Goal: Task Accomplishment & Management: Manage account settings

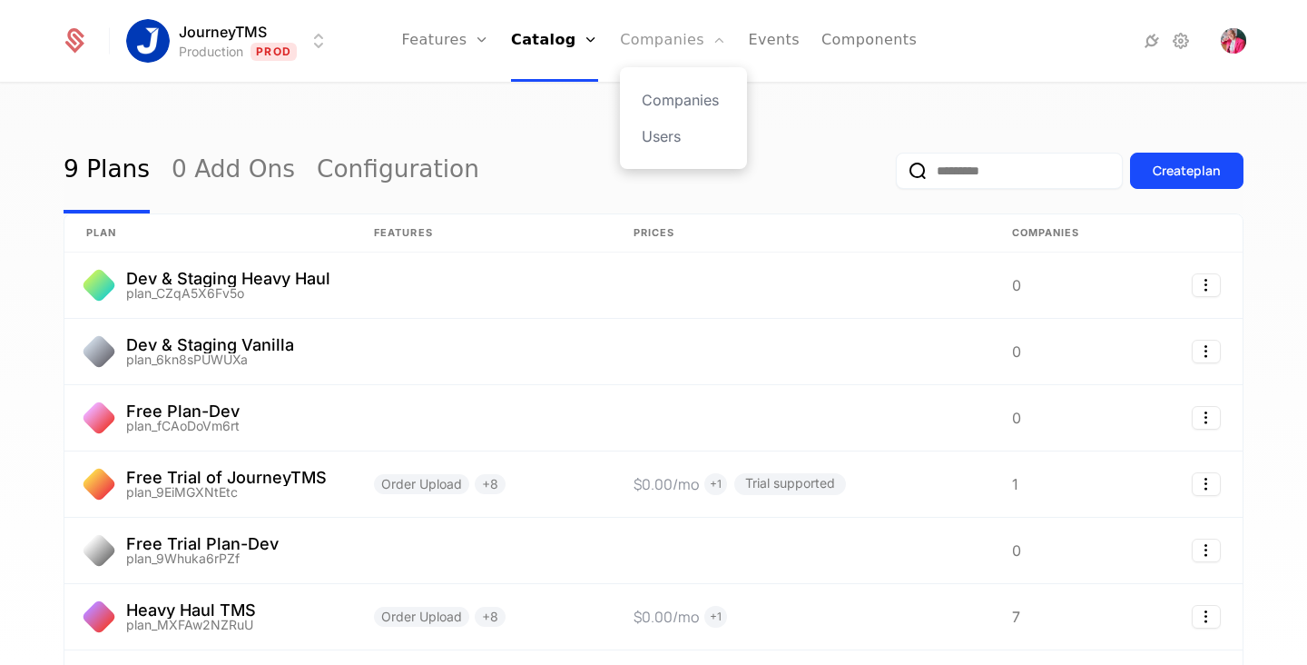
click at [661, 37] on link "Companies" at bounding box center [673, 41] width 106 height 82
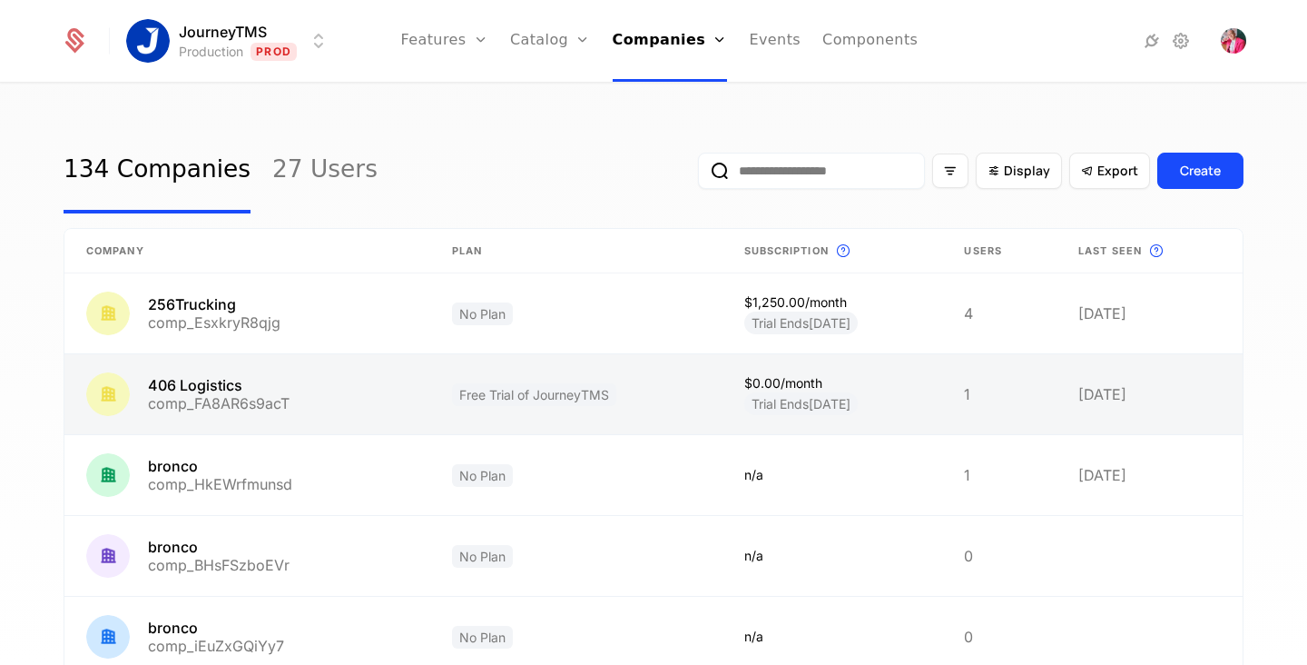
click at [349, 401] on link at bounding box center [247, 394] width 366 height 80
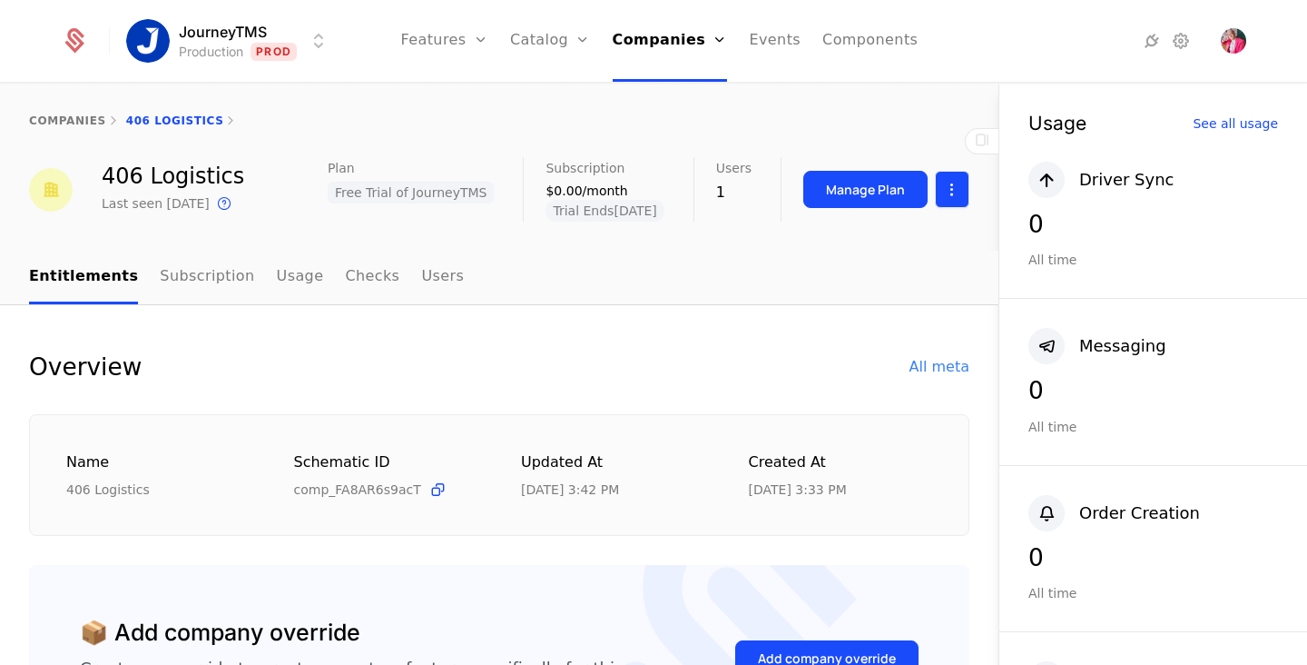
click at [944, 183] on html "JourneyTMS Production Prod Features Features Flags Catalog Plans Add Ons Config…" at bounding box center [653, 332] width 1307 height 665
click at [878, 187] on html "JourneyTMS Production Prod Features Features Flags Catalog Plans Add Ons Config…" at bounding box center [653, 332] width 1307 height 665
click at [874, 189] on div "Manage Plan" at bounding box center [865, 190] width 79 height 18
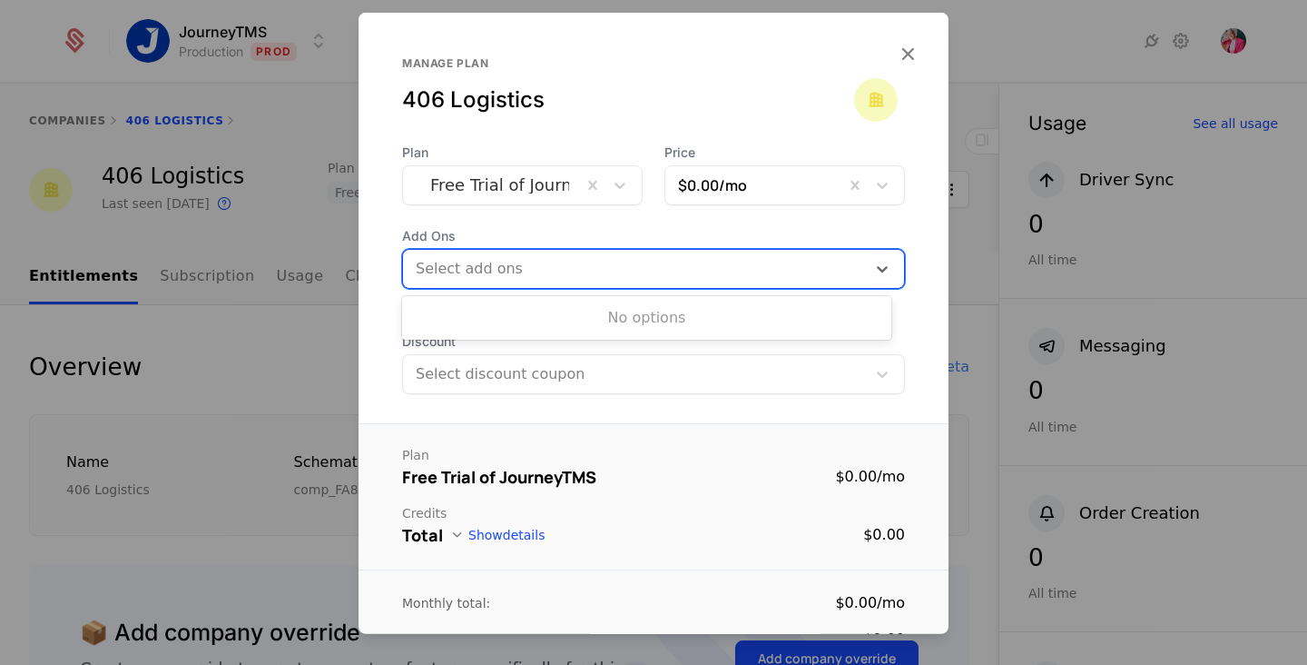
click at [725, 269] on div at bounding box center [637, 268] width 438 height 25
click at [748, 241] on span "Add Ons" at bounding box center [653, 236] width 503 height 18
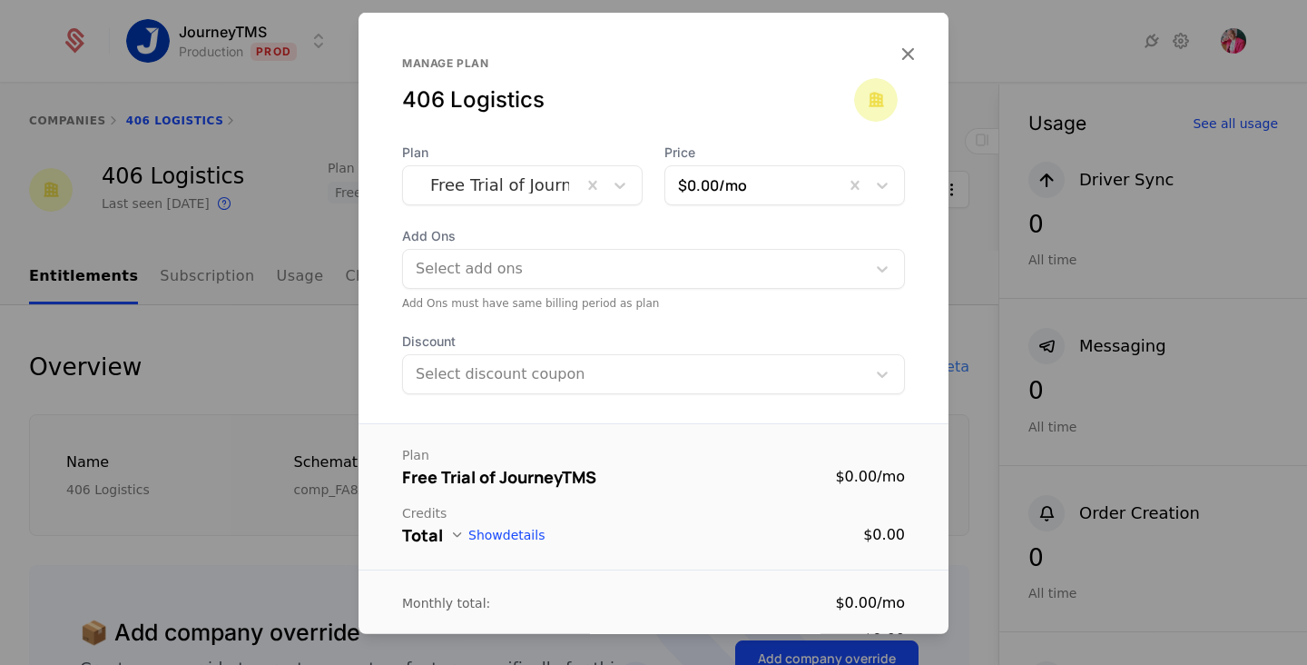
click at [747, 361] on div at bounding box center [635, 373] width 438 height 25
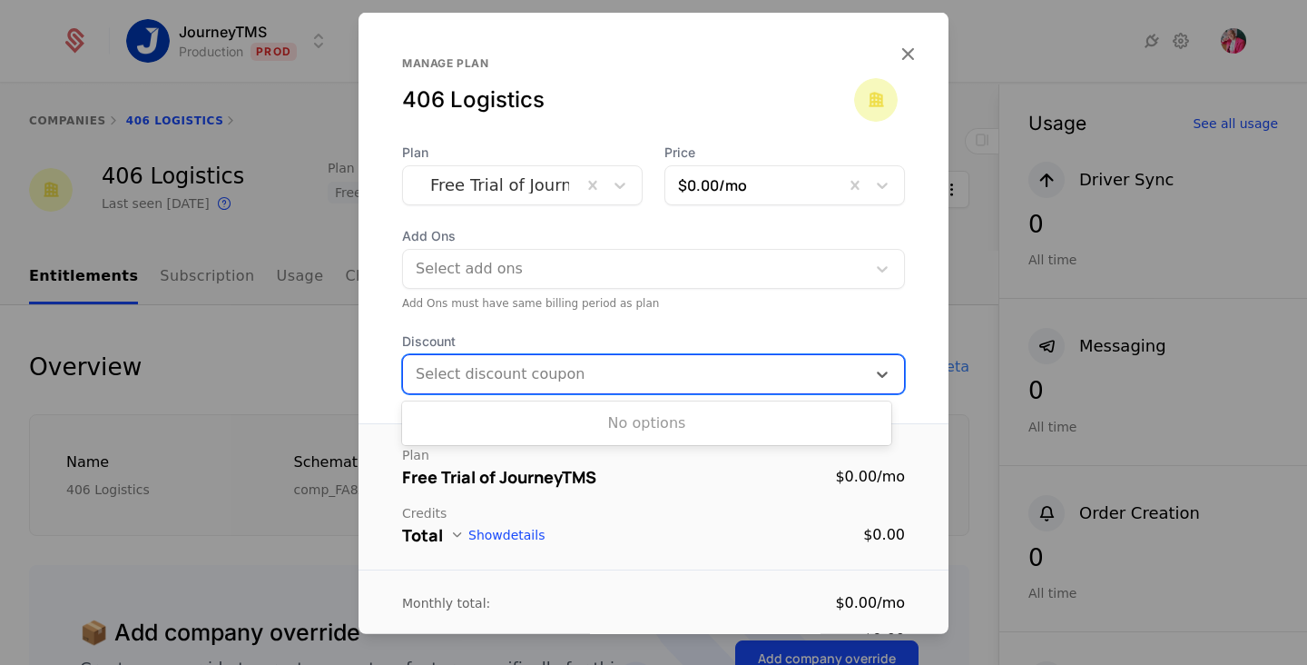
click at [747, 361] on div at bounding box center [635, 373] width 438 height 25
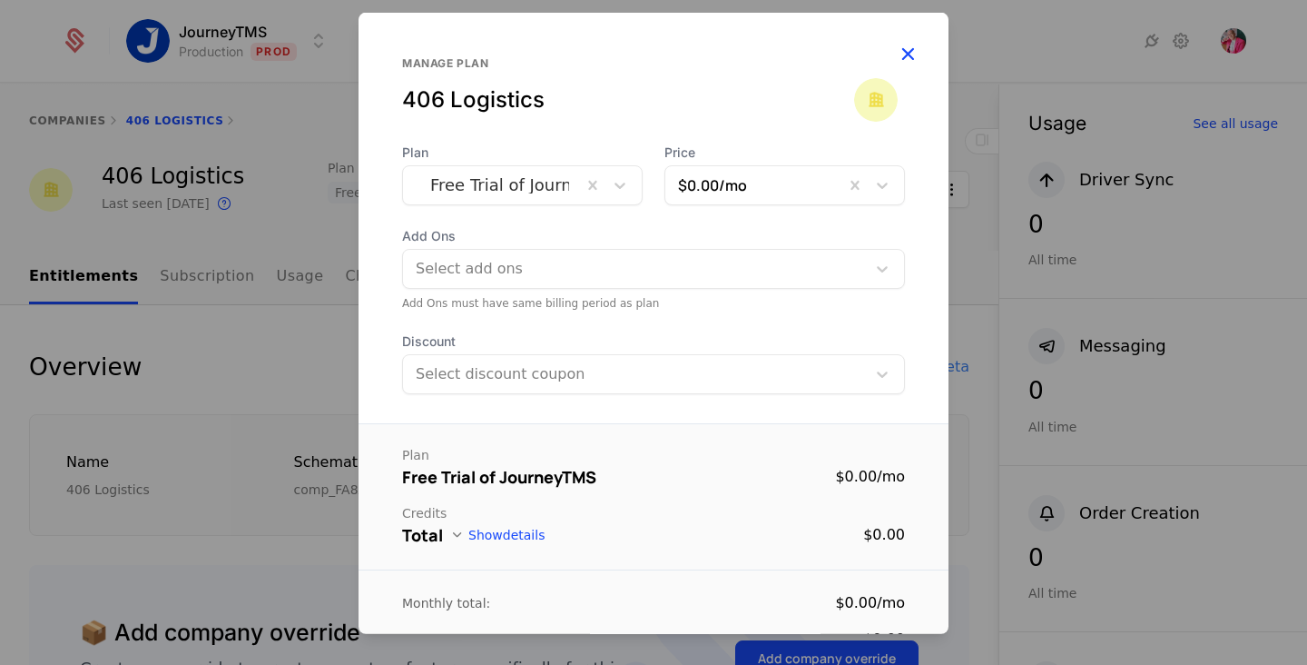
click at [899, 45] on icon "button" at bounding box center [908, 54] width 24 height 24
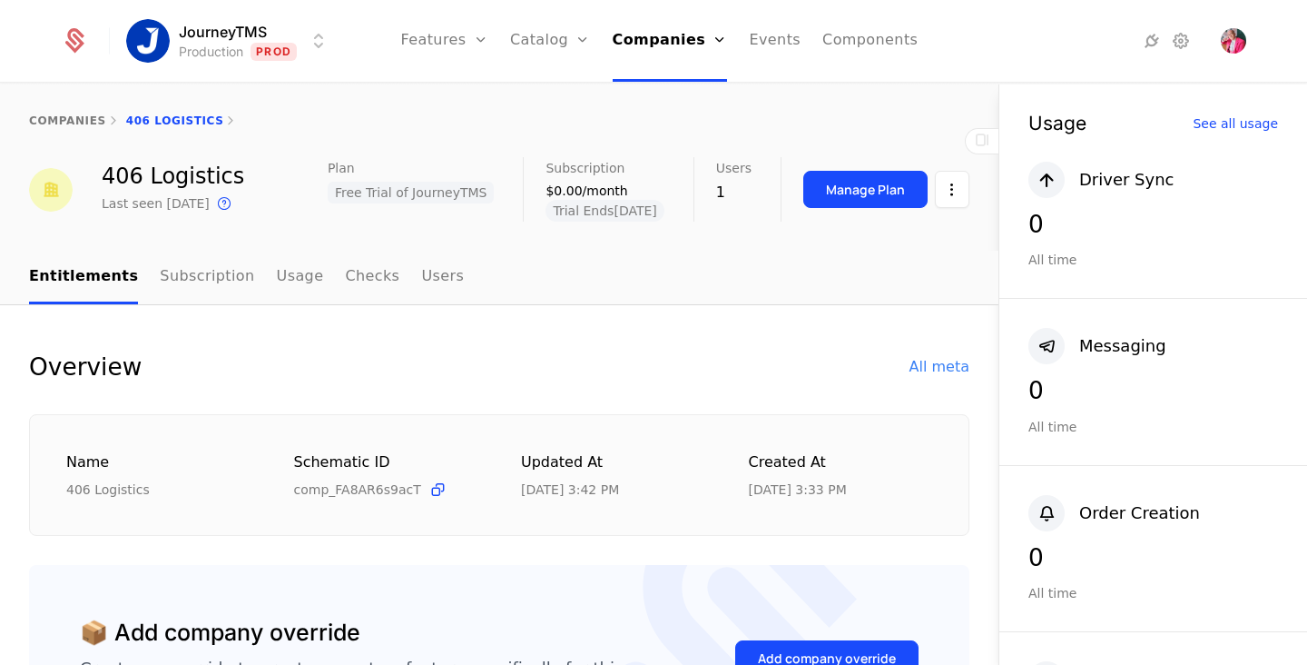
click at [720, 194] on div "1" at bounding box center [733, 193] width 35 height 22
click at [421, 276] on link "Users" at bounding box center [442, 278] width 43 height 54
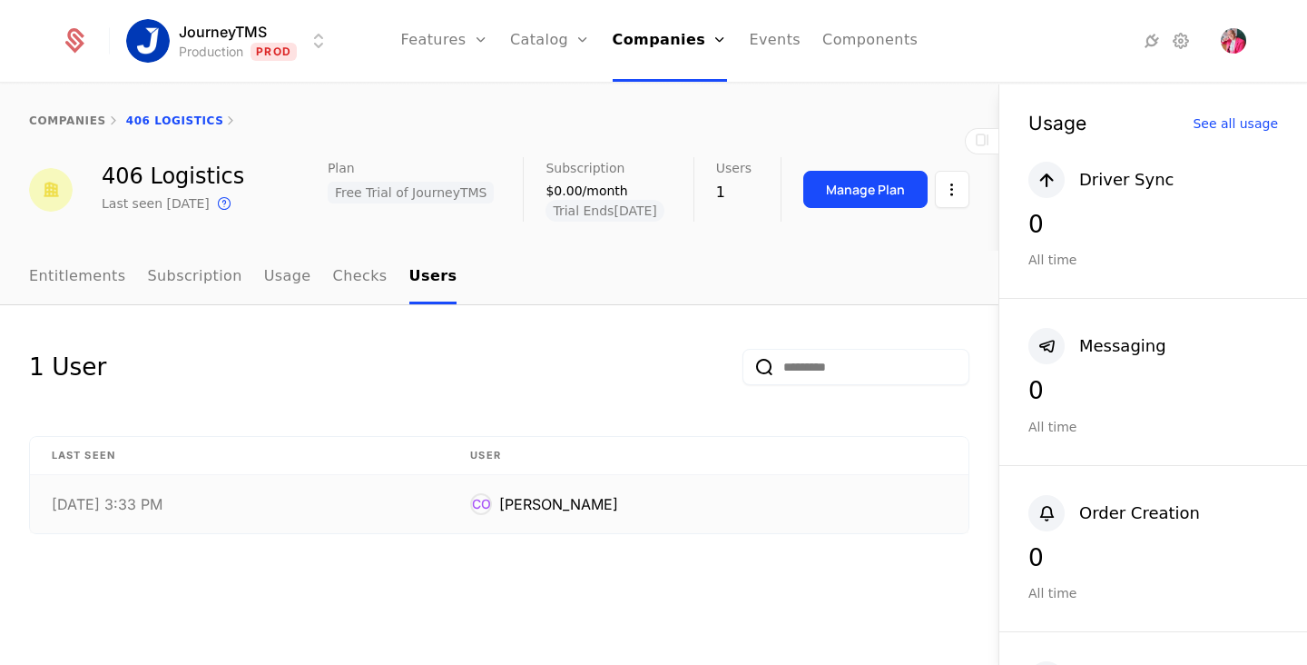
click at [701, 527] on td "CO [PERSON_NAME]" at bounding box center [708, 504] width 520 height 58
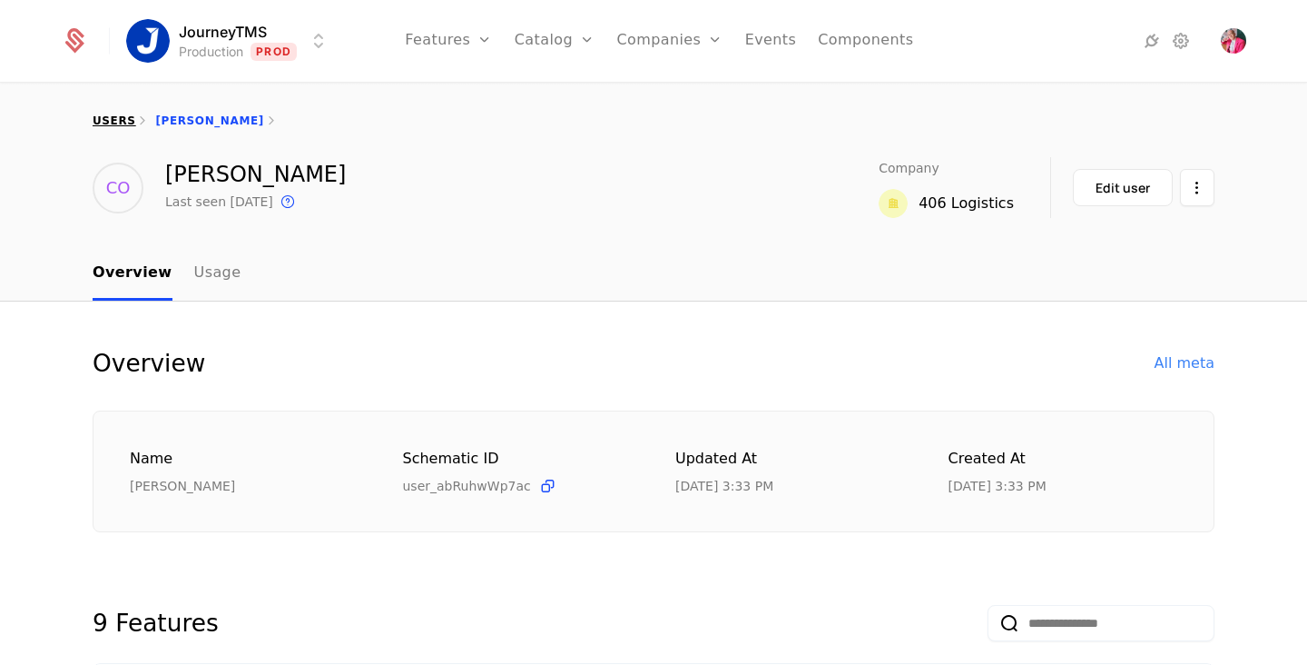
click at [115, 115] on link "users" at bounding box center [114, 120] width 43 height 13
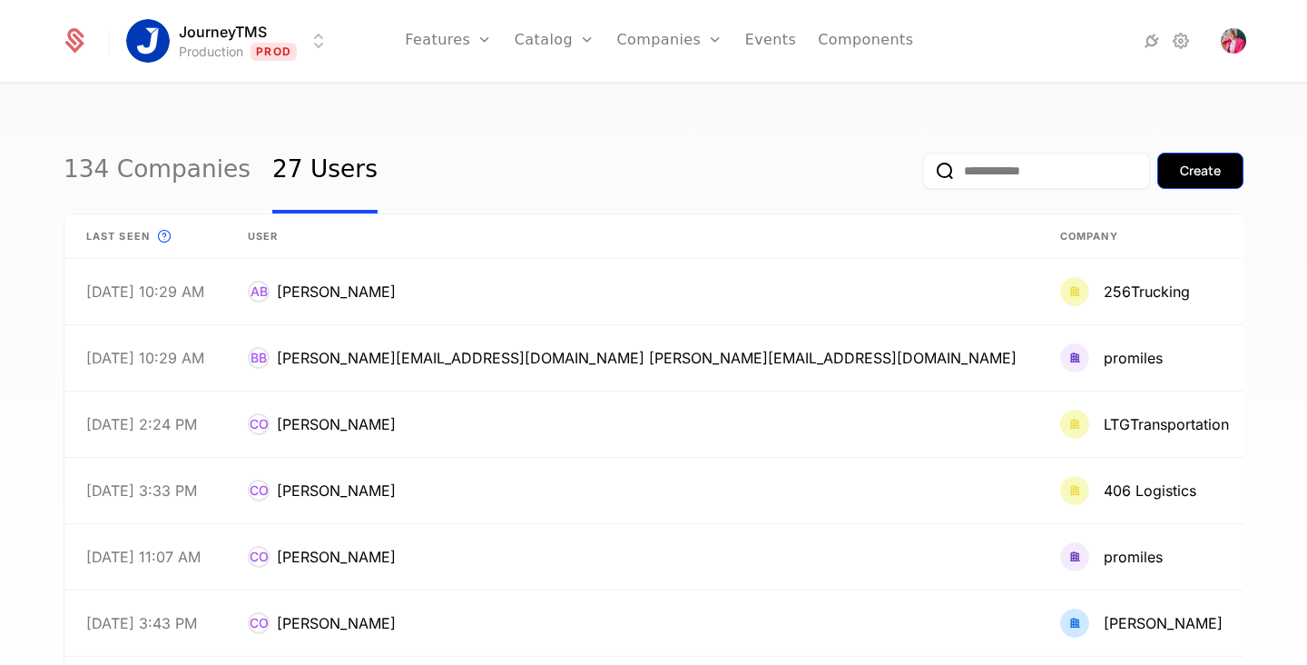
click at [1211, 166] on div "Create" at bounding box center [1200, 171] width 41 height 18
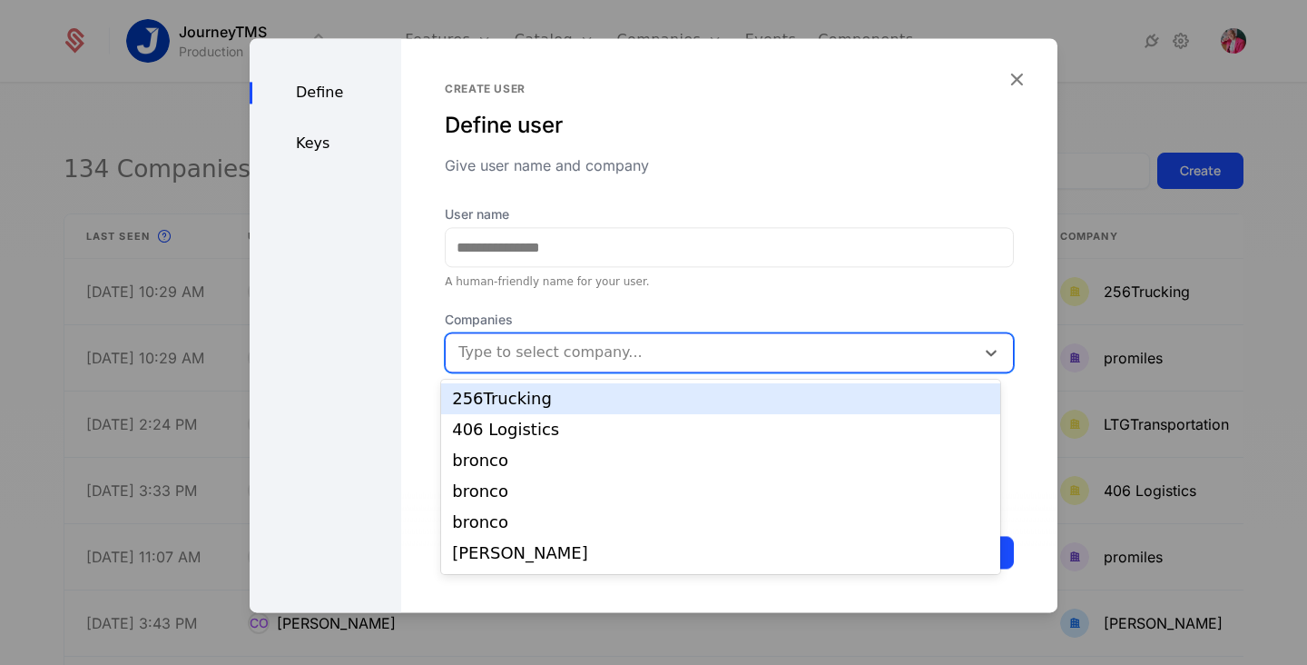
click at [791, 358] on div at bounding box center [712, 352] width 504 height 25
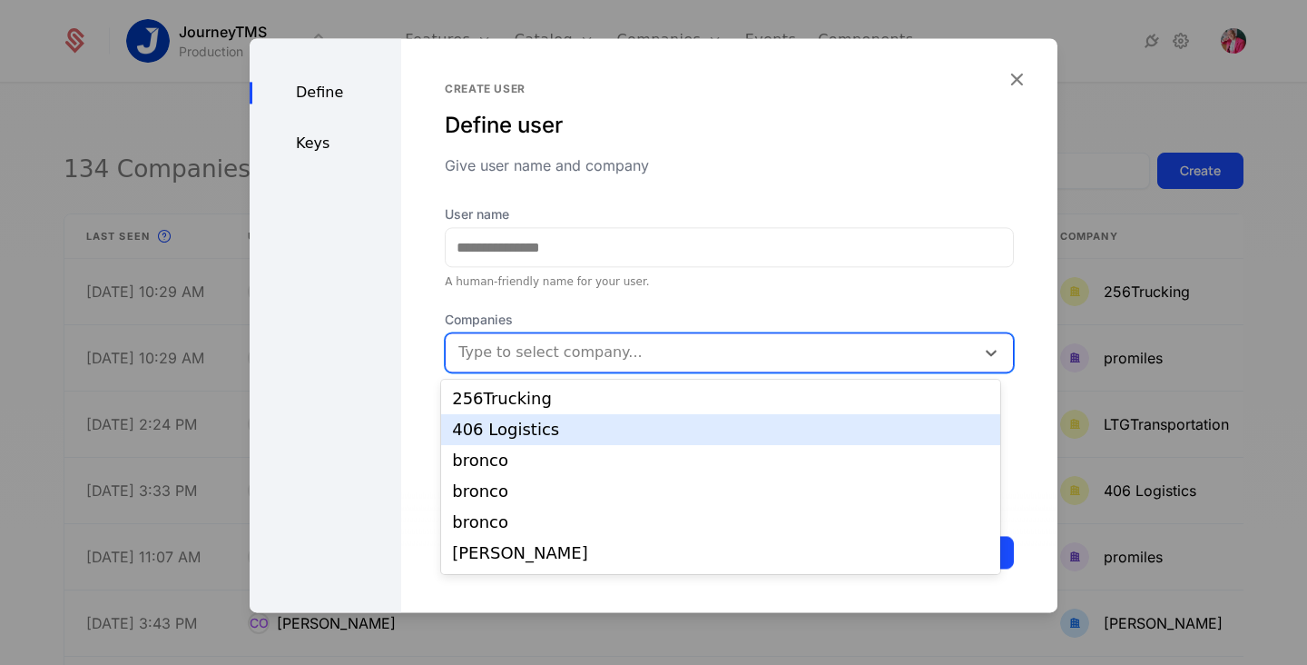
click at [634, 427] on div "406 Logistics" at bounding box center [720, 429] width 537 height 16
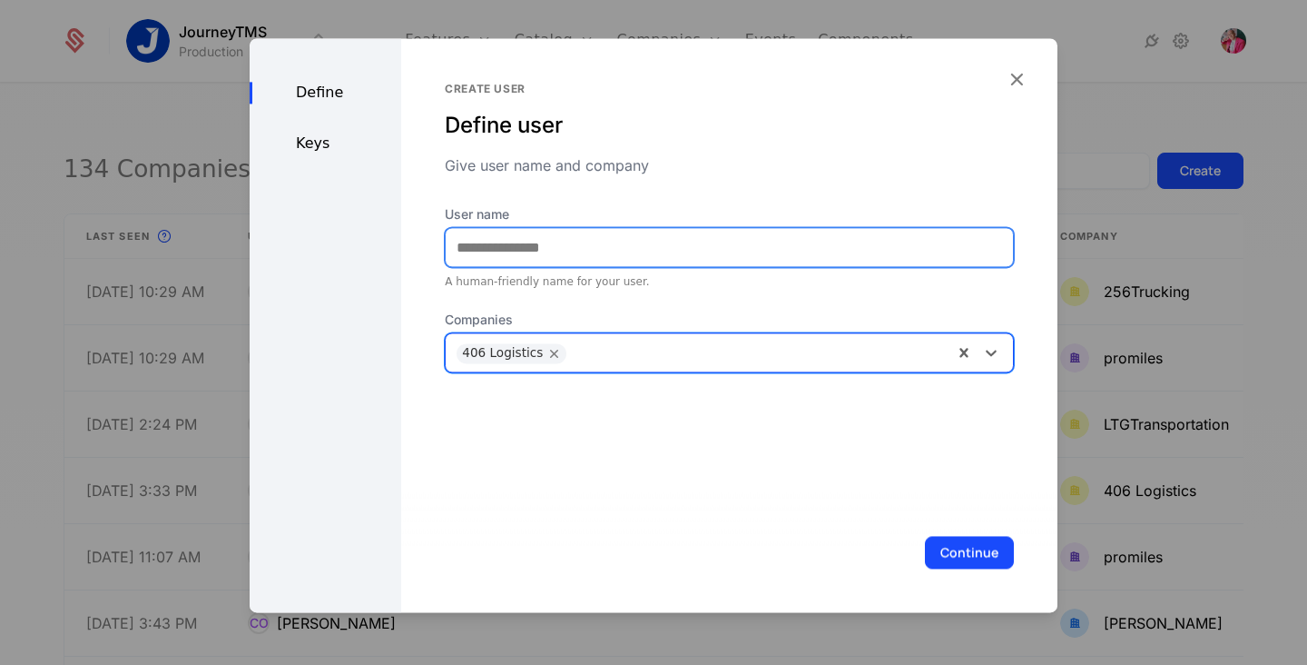
click at [612, 249] on input "User name" at bounding box center [729, 247] width 567 height 38
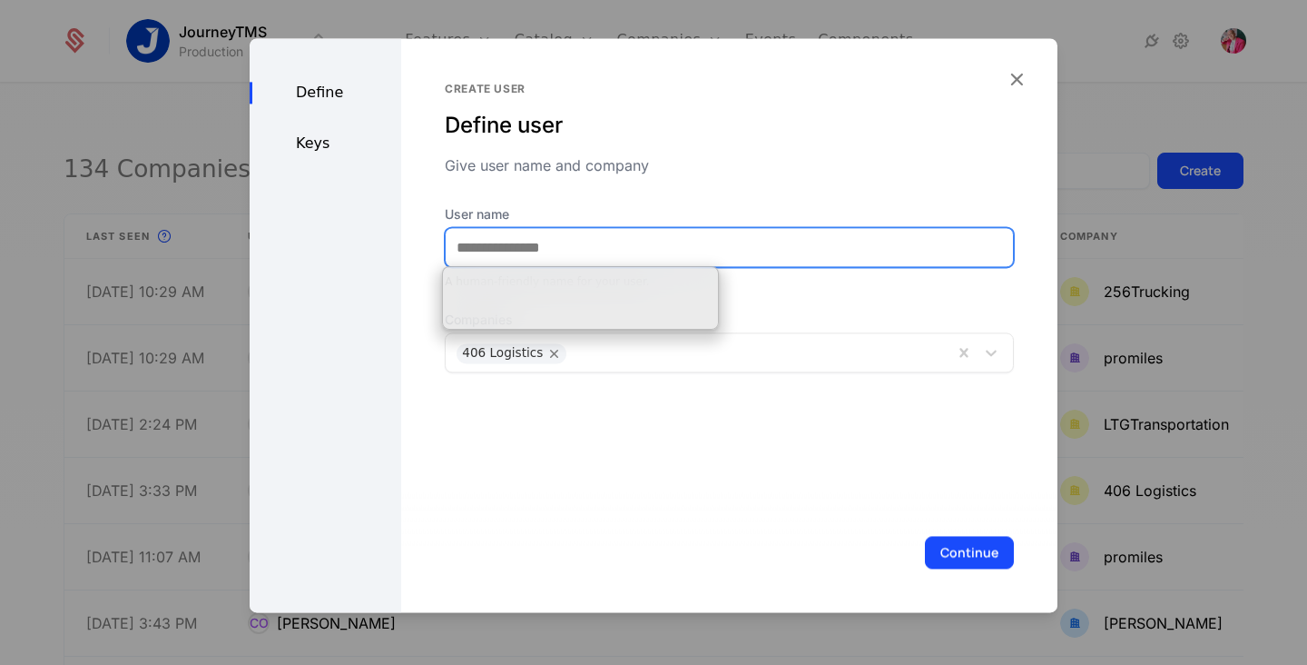
click at [612, 249] on input "User name" at bounding box center [729, 247] width 567 height 38
click at [655, 190] on div "Create user Define user Give user name and company User name A human-friendly n…" at bounding box center [729, 227] width 569 height 291
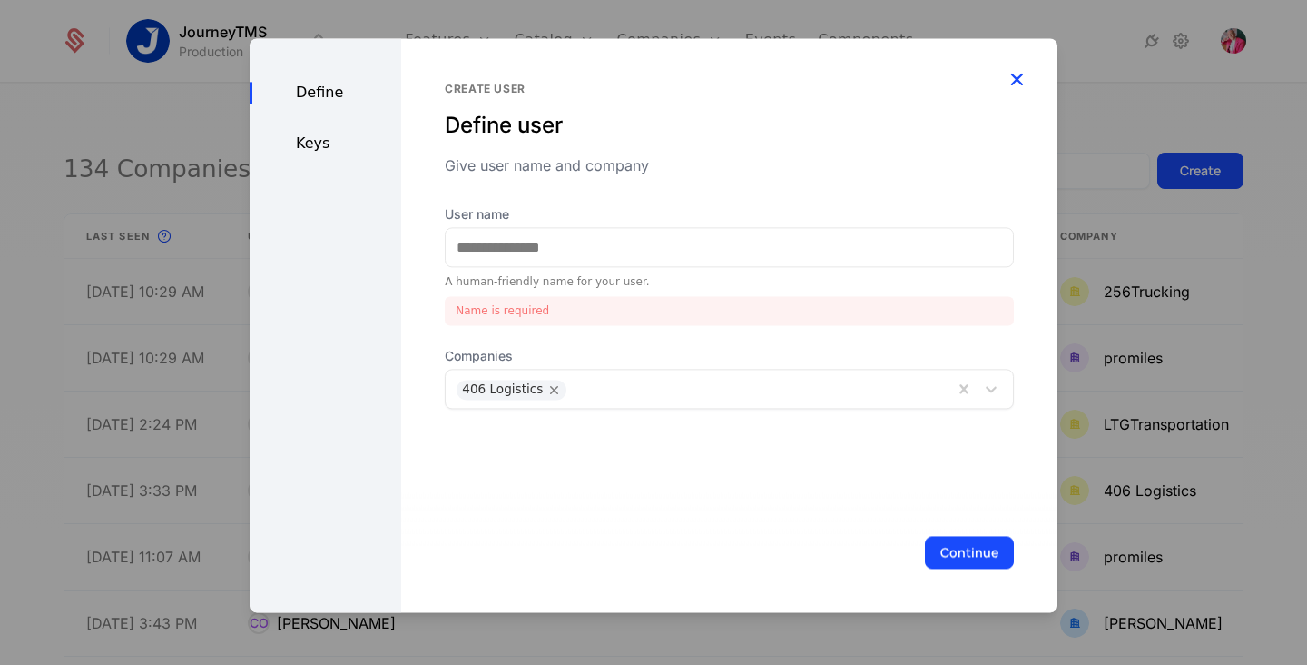
click at [1023, 70] on icon "button" at bounding box center [1017, 79] width 24 height 24
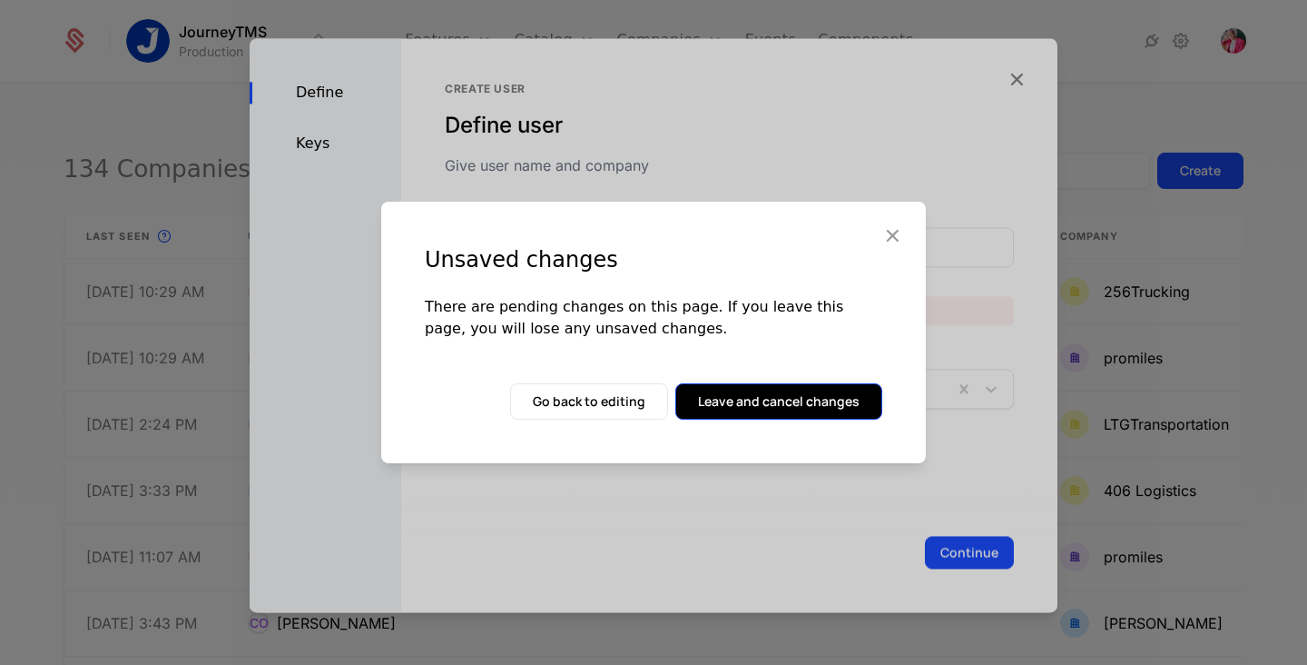
click at [773, 398] on button "Leave and cancel changes" at bounding box center [778, 401] width 207 height 36
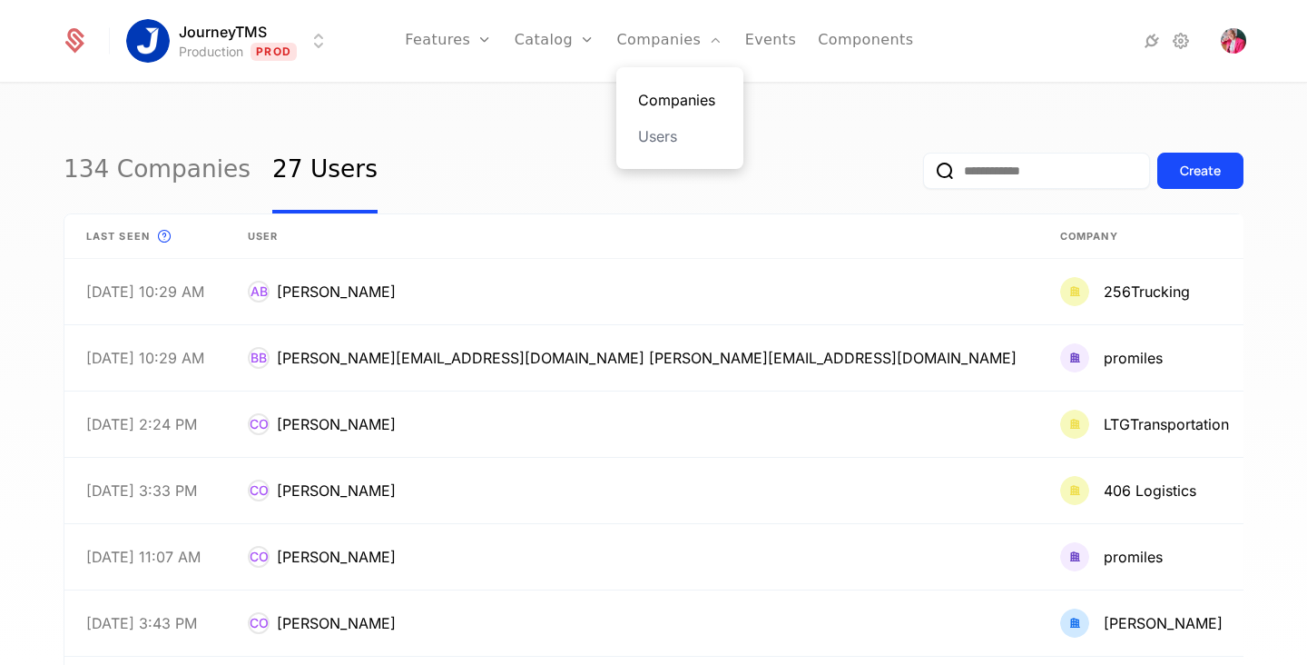
click at [676, 96] on link "Companies" at bounding box center [680, 100] width 84 height 22
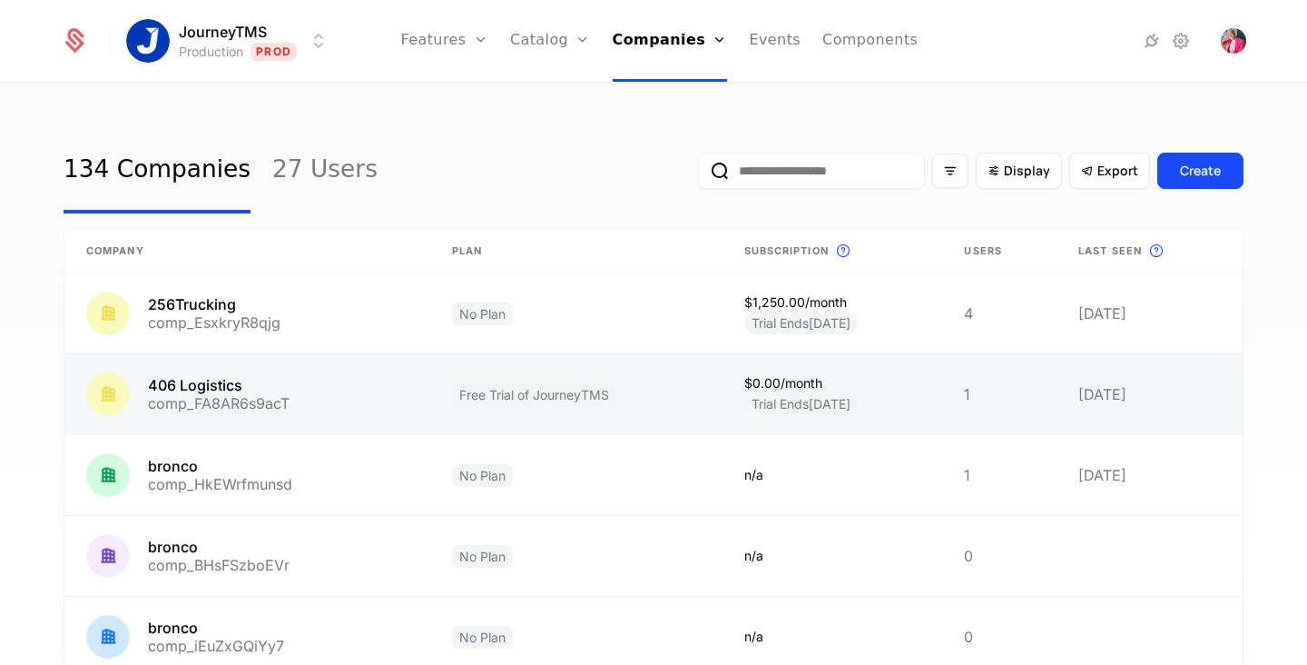
click at [379, 402] on link at bounding box center [247, 394] width 366 height 80
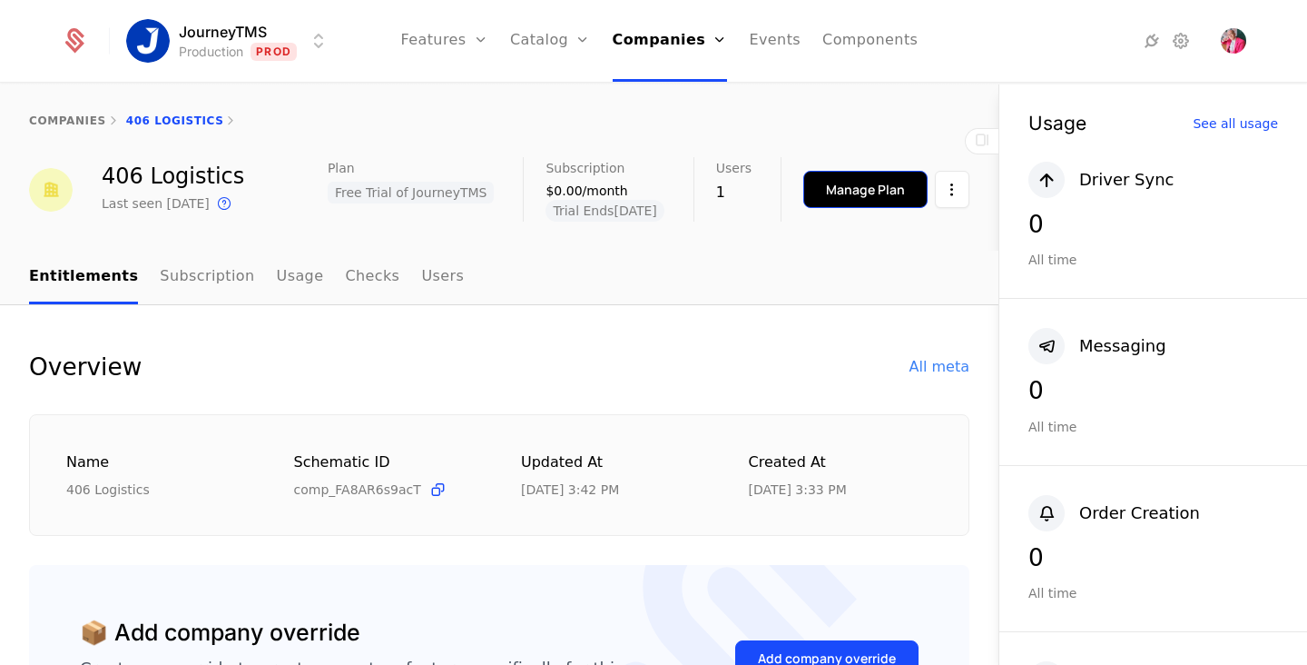
click at [862, 182] on div "Manage Plan" at bounding box center [865, 190] width 79 height 18
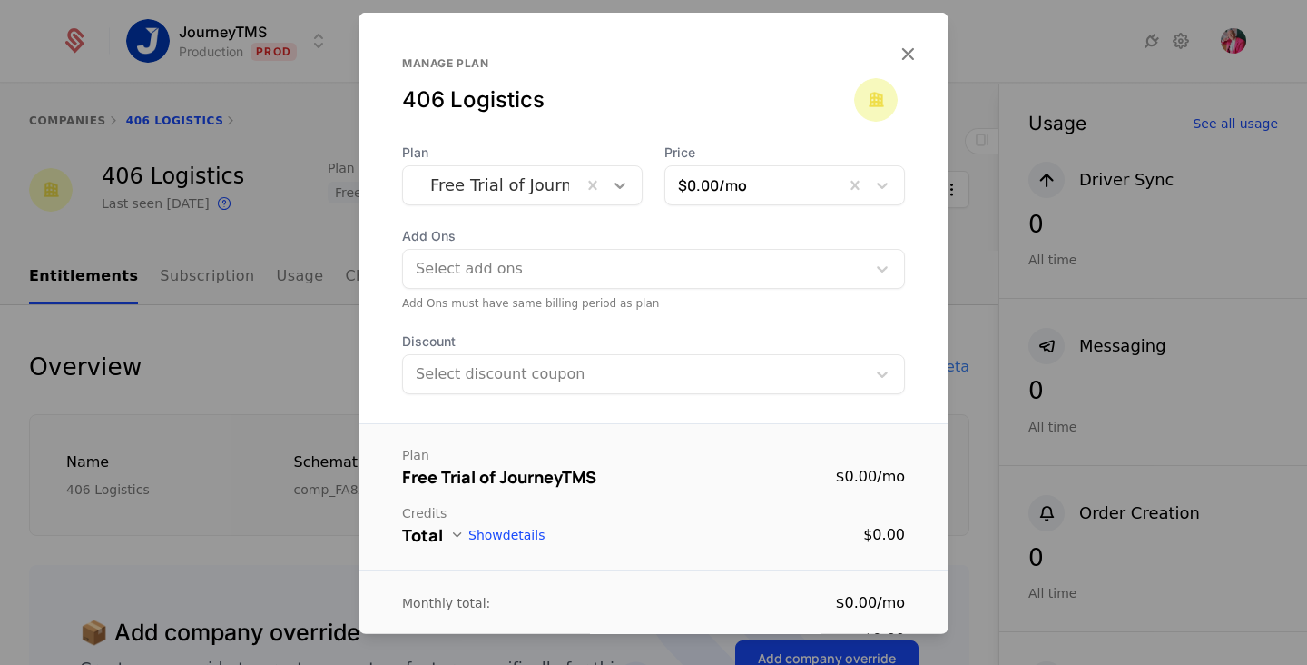
click at [622, 184] on icon at bounding box center [620, 185] width 18 height 18
click at [694, 225] on div "Plan Free Trial of JourneyTMS Price $0.00 /mo Add Ons Select add ons Add Ons mu…" at bounding box center [654, 268] width 590 height 251
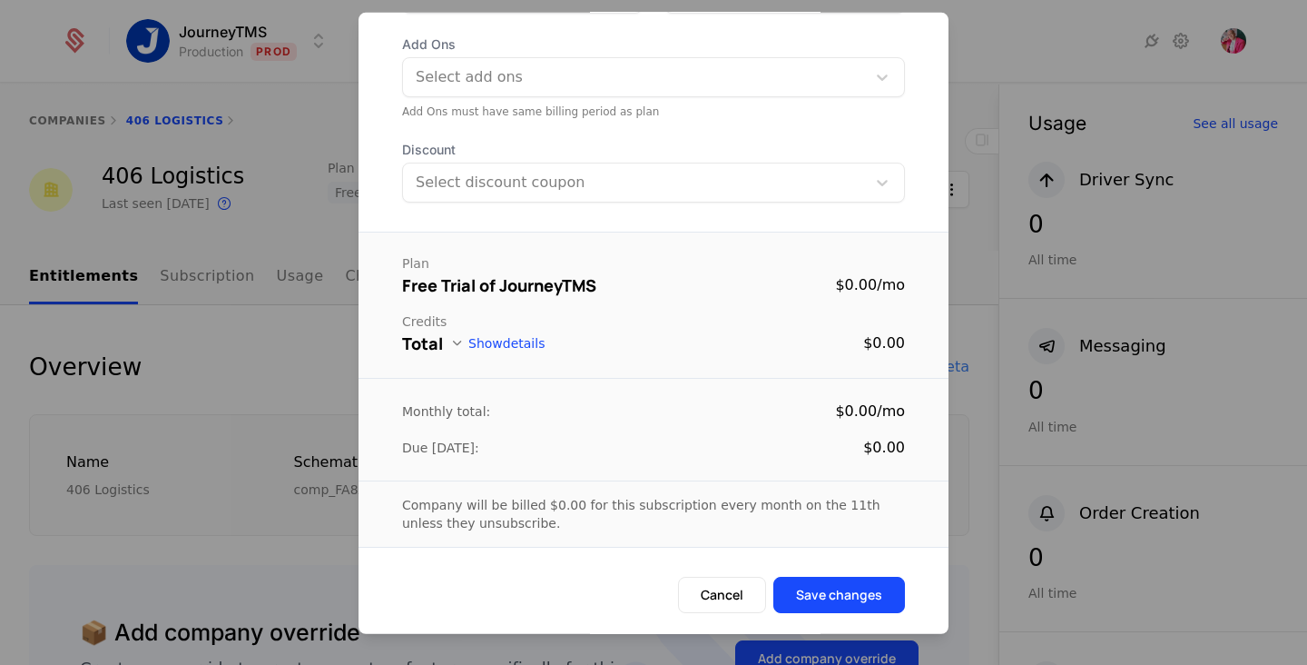
scroll to position [192, 0]
click at [459, 342] on icon at bounding box center [457, 342] width 15 height 15
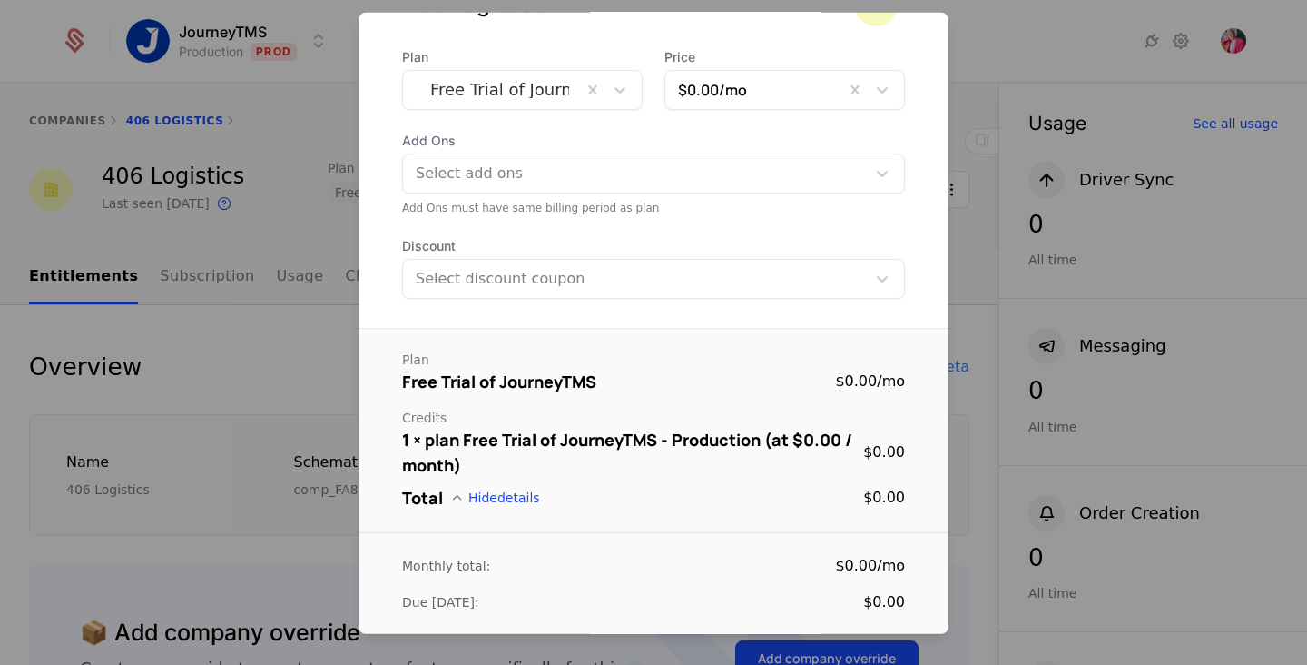
scroll to position [0, 0]
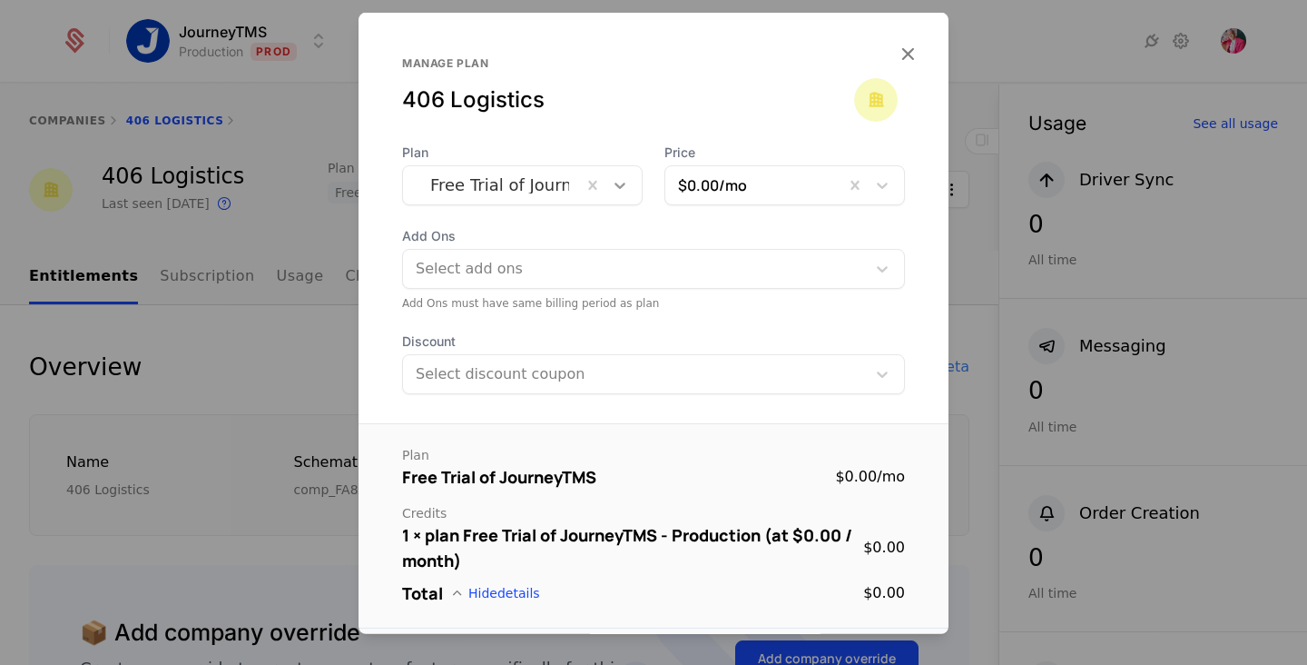
click at [611, 187] on icon at bounding box center [620, 185] width 18 height 18
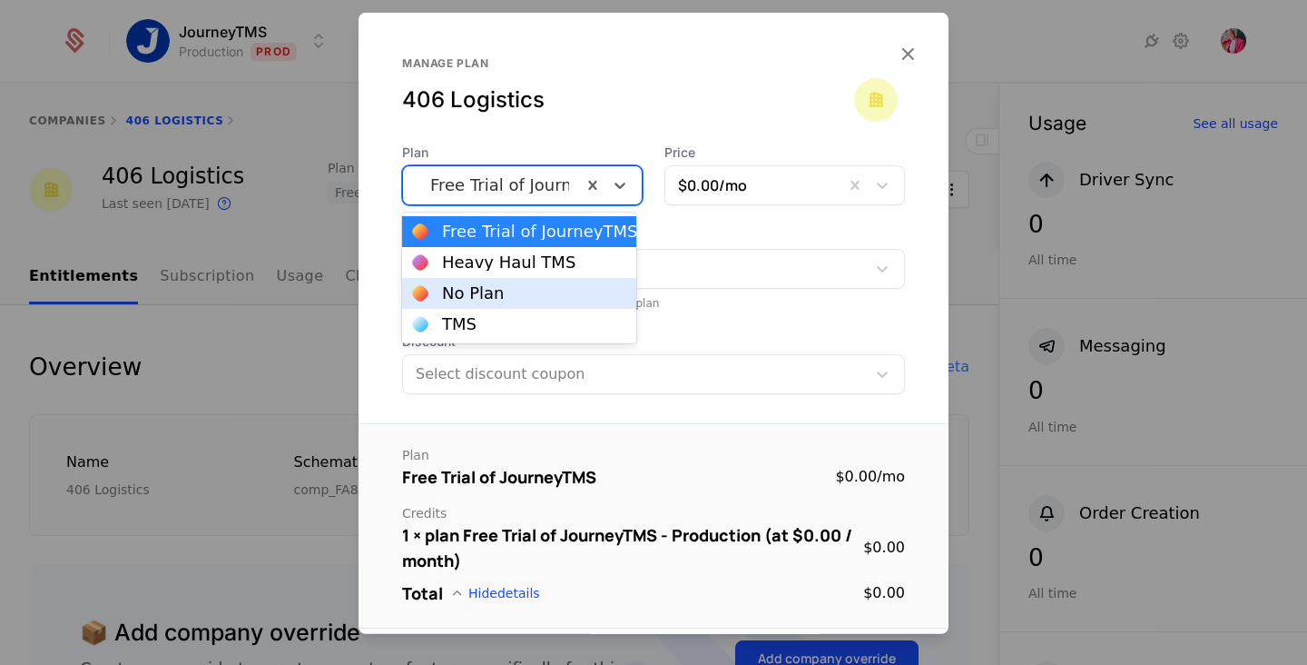
click at [547, 286] on div "No Plan" at bounding box center [519, 293] width 212 height 16
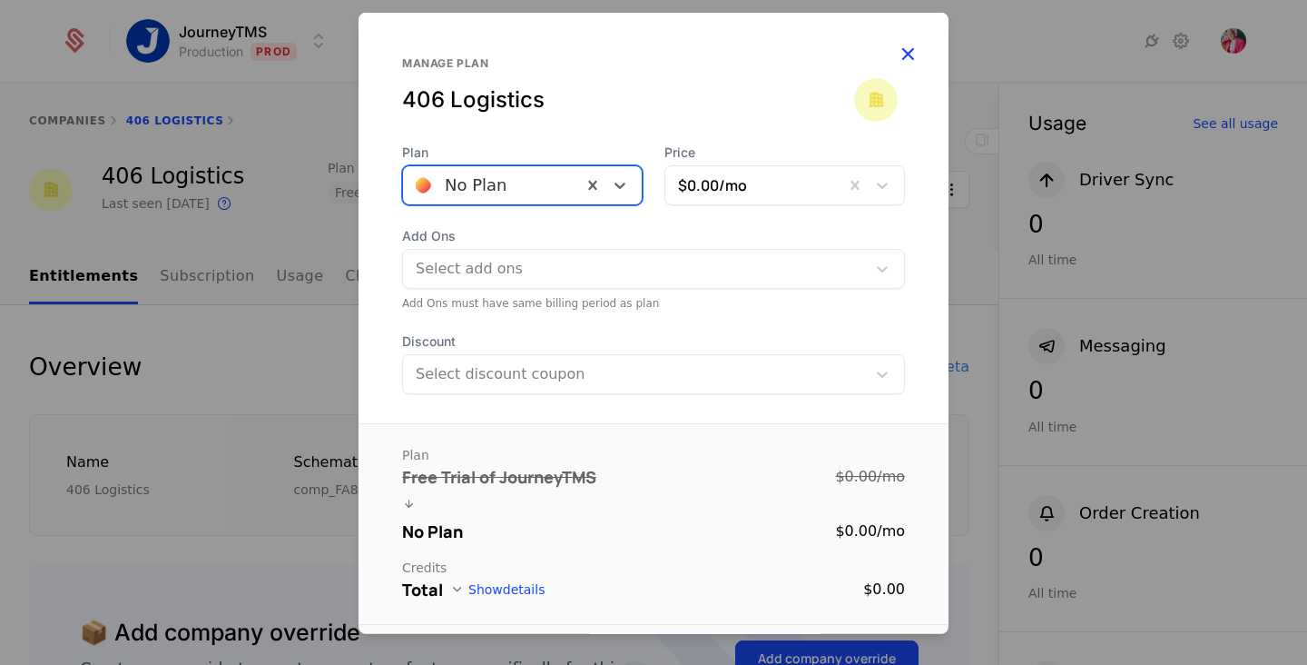
click at [901, 54] on icon "button" at bounding box center [908, 54] width 24 height 24
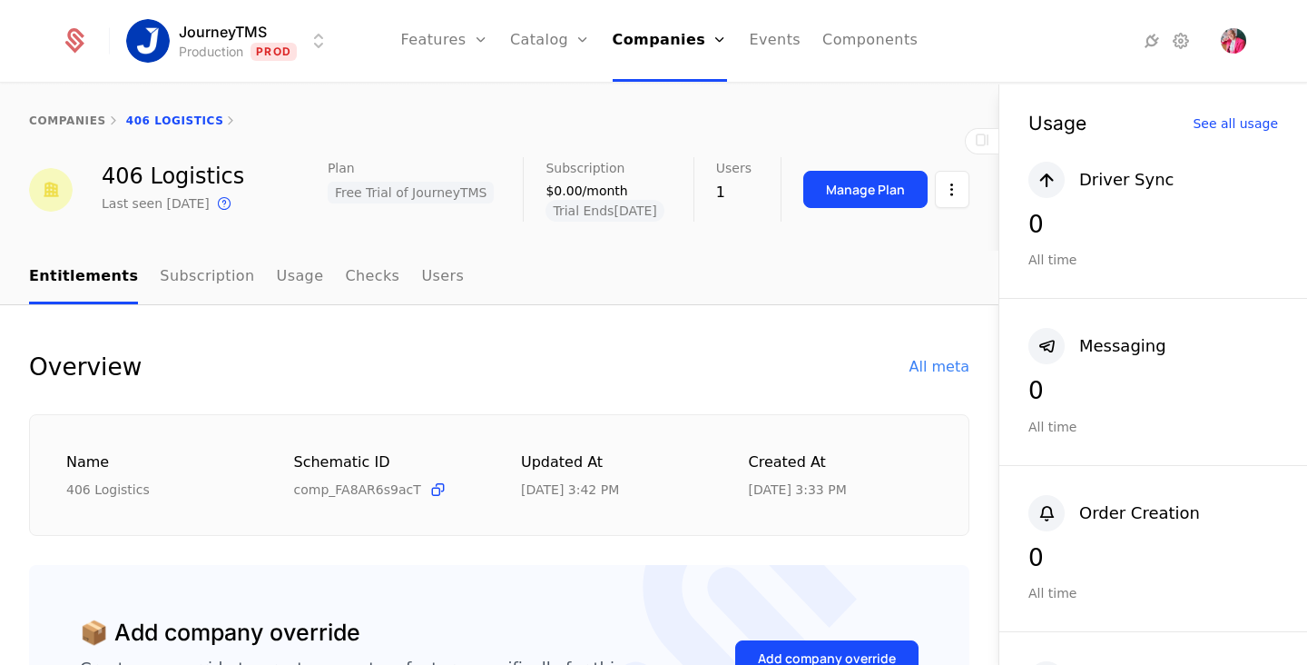
click at [716, 192] on div "1" at bounding box center [733, 193] width 35 height 22
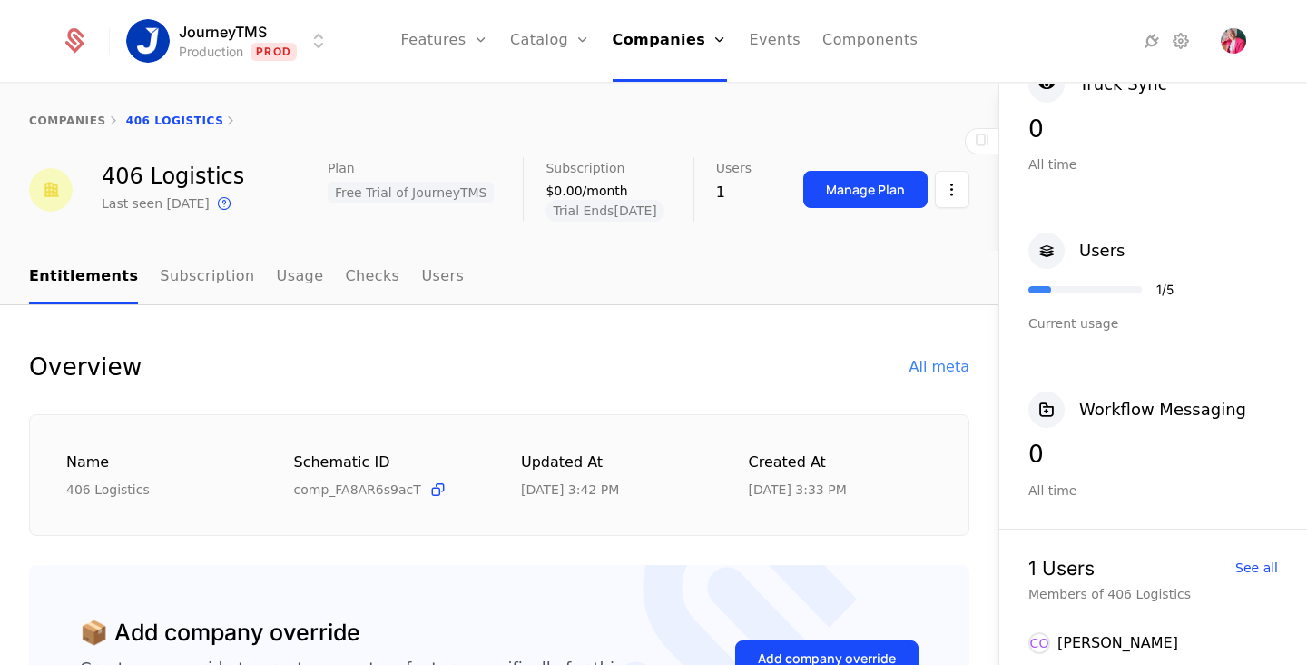
scroll to position [1117, 0]
click at [174, 280] on link "Subscription" at bounding box center [207, 278] width 94 height 54
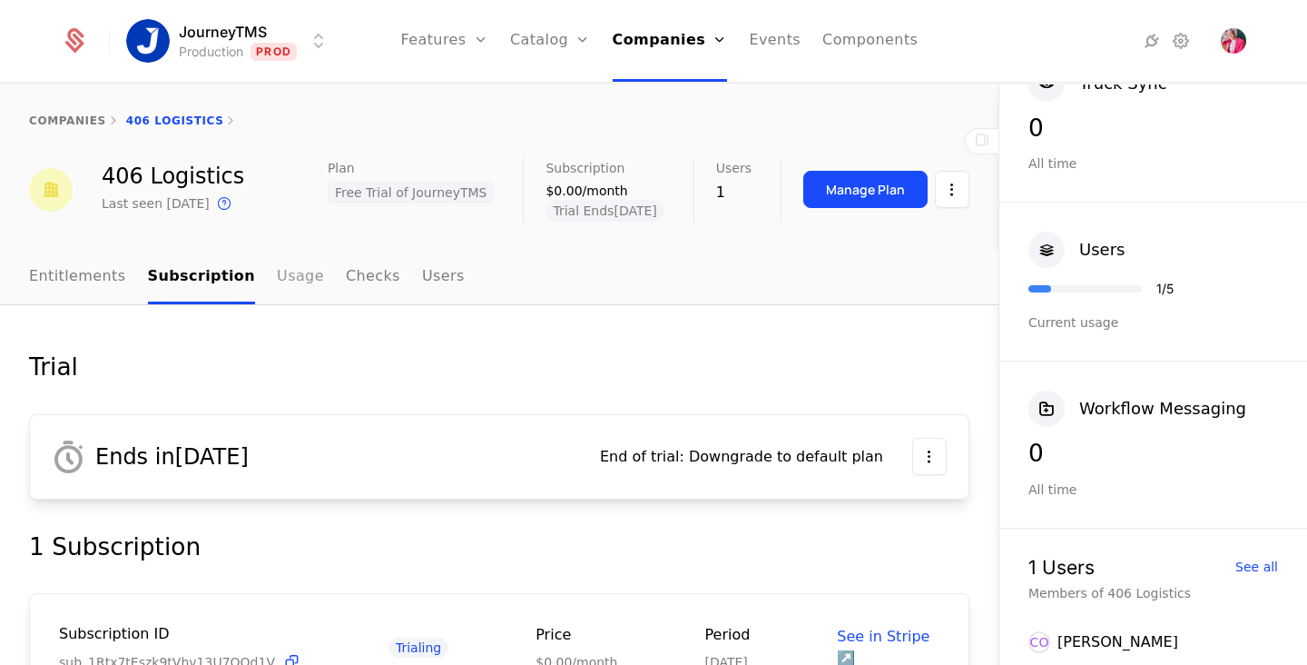
click at [277, 270] on link "Usage" at bounding box center [300, 278] width 47 height 54
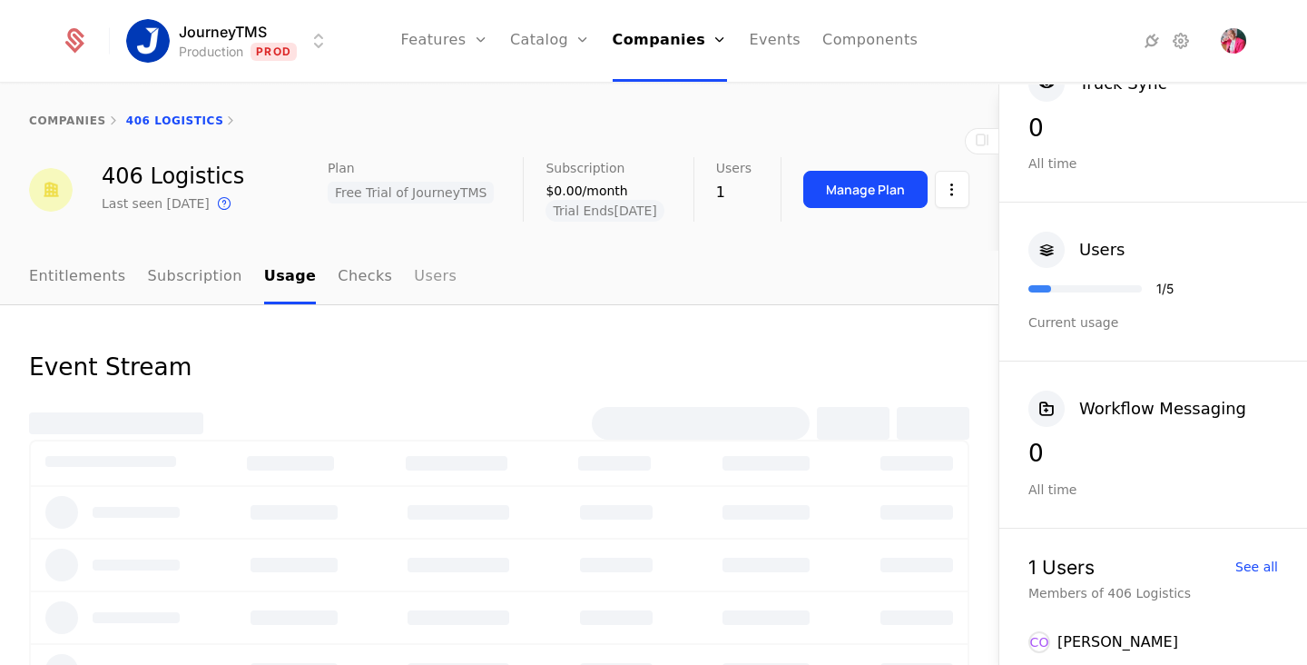
click at [429, 270] on link "Users" at bounding box center [435, 278] width 43 height 54
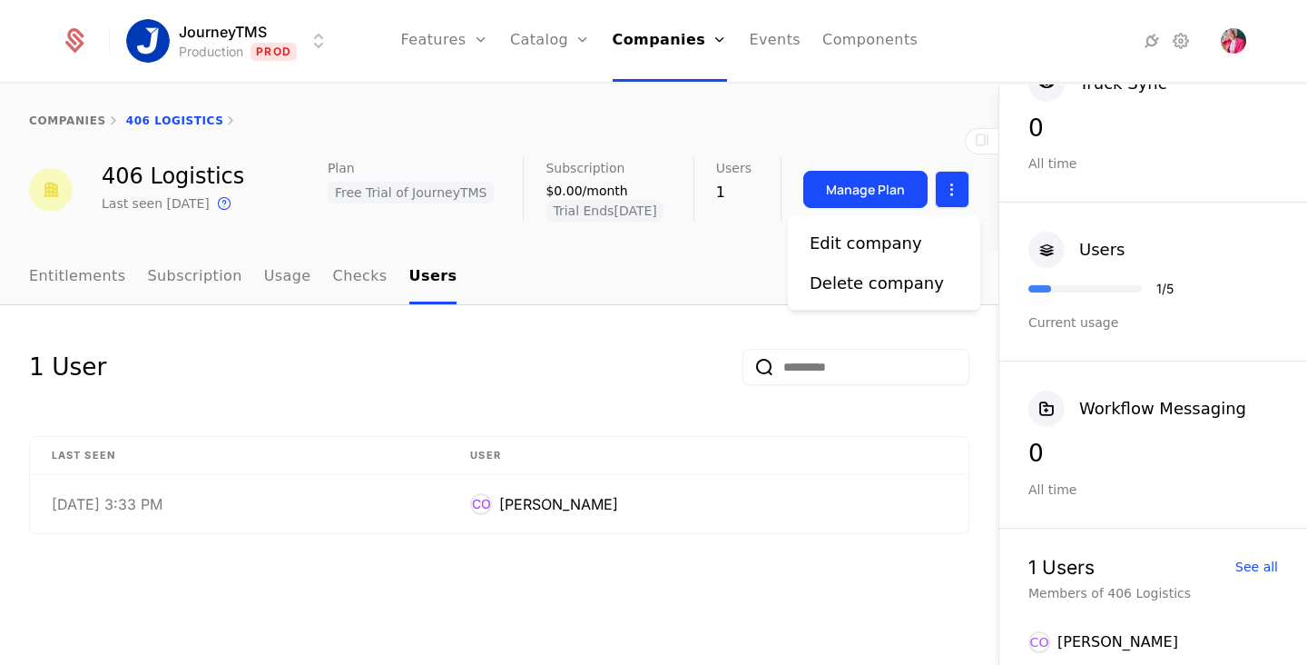
click at [941, 188] on html "JourneyTMS Production Prod Features Features Flags Catalog Plans Add Ons Config…" at bounding box center [653, 332] width 1307 height 665
click at [891, 251] on div "Edit company" at bounding box center [866, 243] width 113 height 25
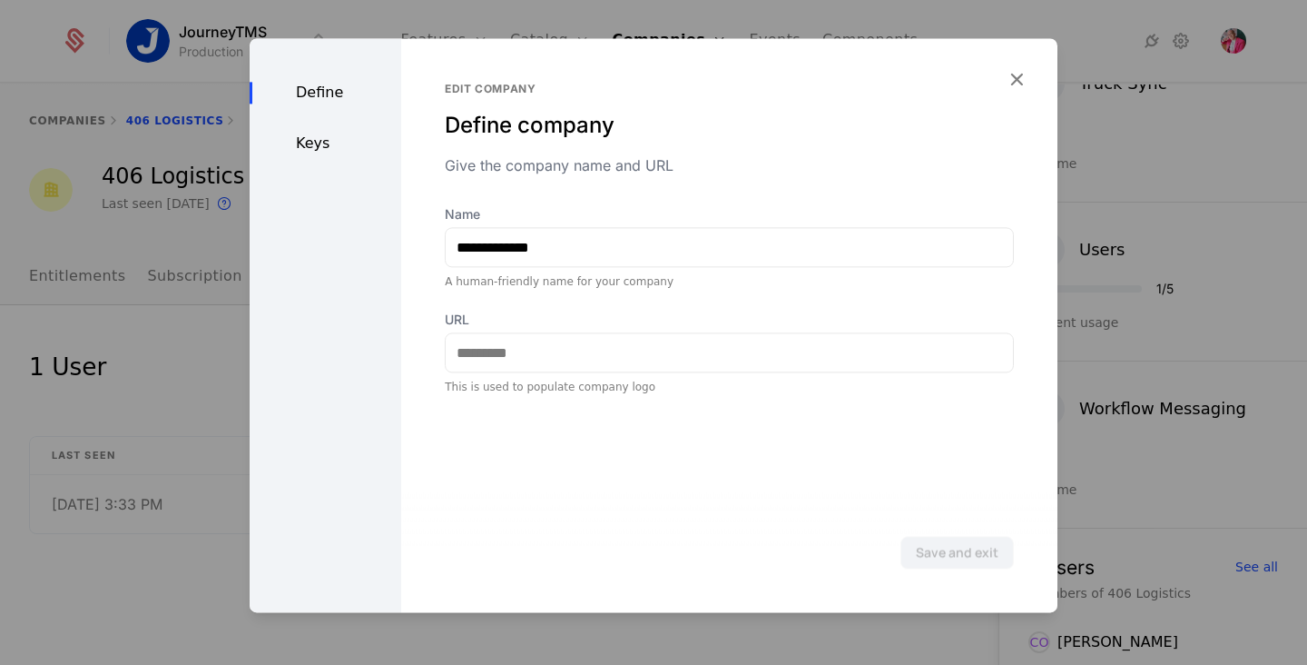
click at [307, 152] on div "Keys" at bounding box center [326, 144] width 152 height 22
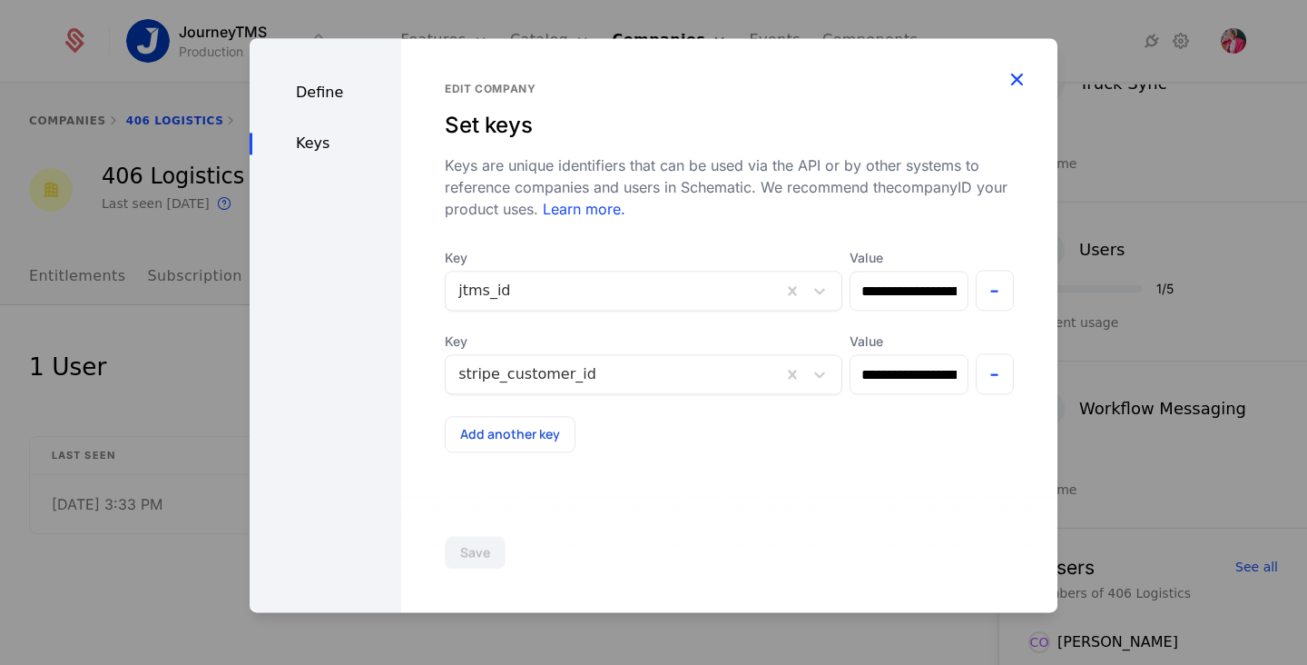
click at [1020, 75] on icon "button" at bounding box center [1017, 79] width 24 height 24
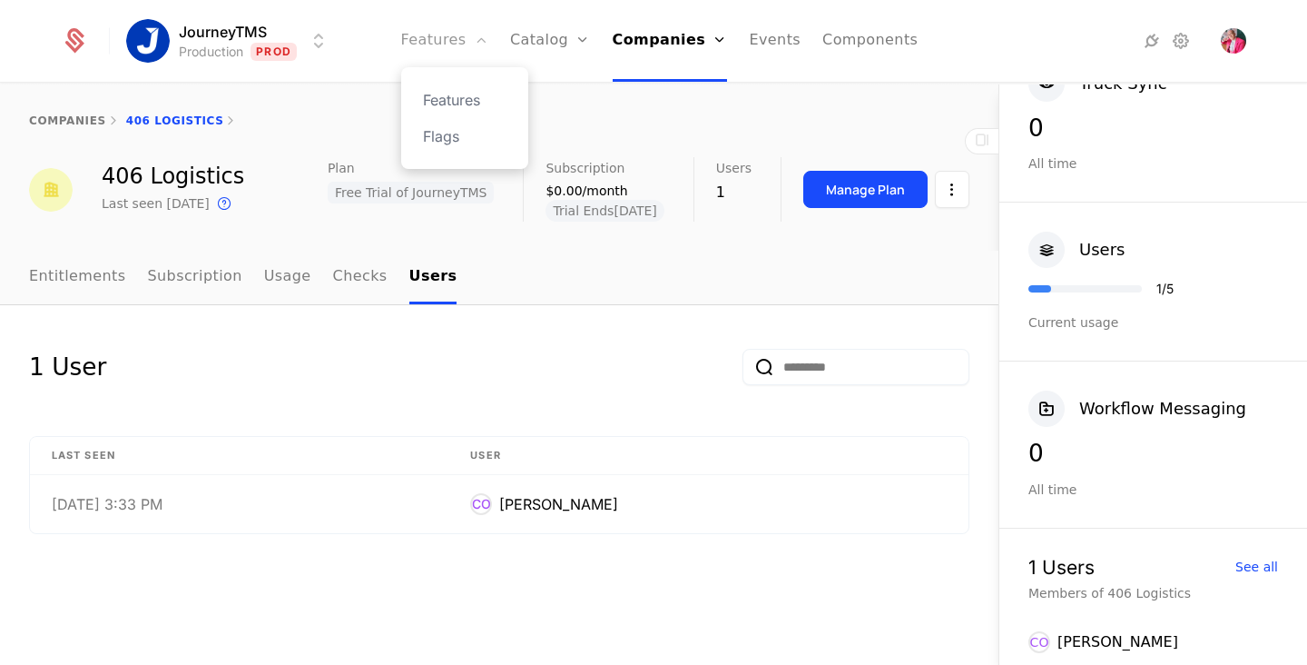
click at [465, 44] on link "Features" at bounding box center [444, 41] width 87 height 82
